Goal: Navigation & Orientation: Find specific page/section

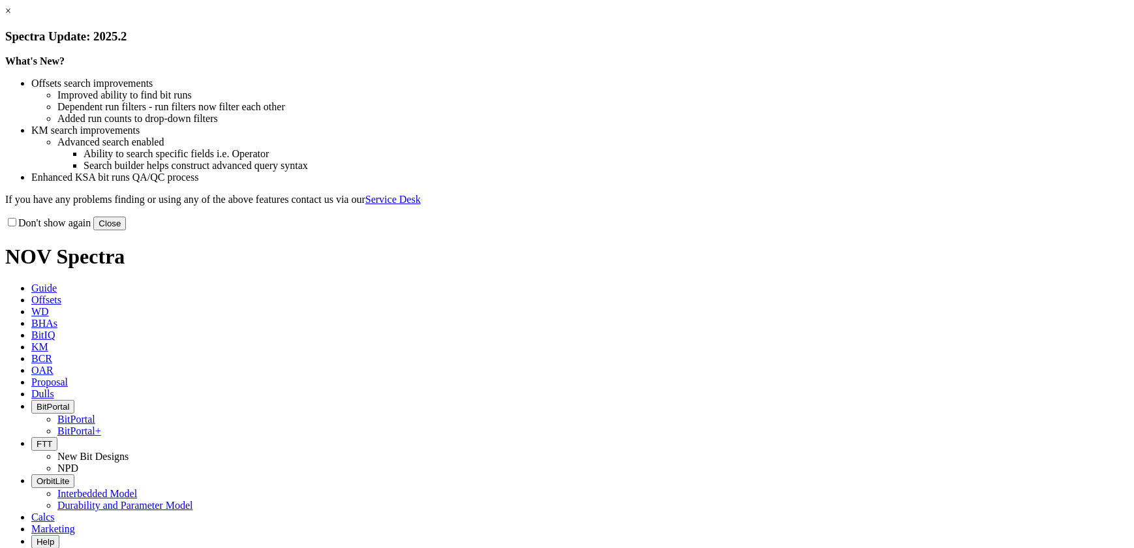
click at [126, 230] on button "Close" at bounding box center [109, 224] width 33 height 14
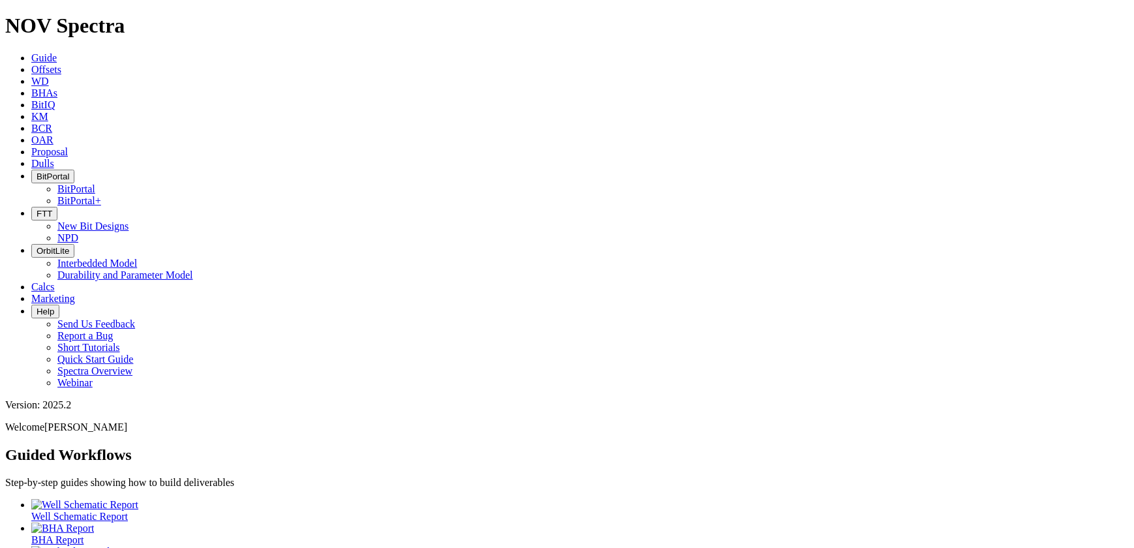
click at [69, 172] on span "BitPortal" at bounding box center [53, 177] width 33 height 10
click at [95, 183] on link "BitPortal" at bounding box center [76, 188] width 38 height 11
